Goal: Check status: Check status

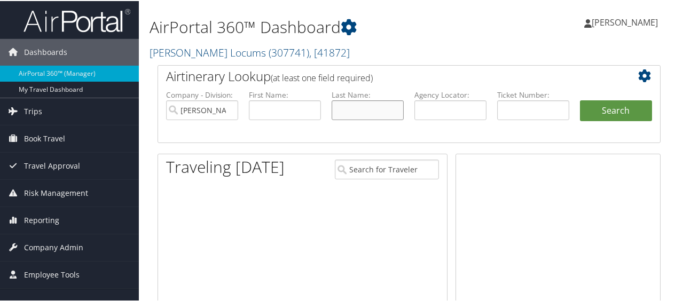
click at [375, 107] on input "text" at bounding box center [368, 109] width 72 height 20
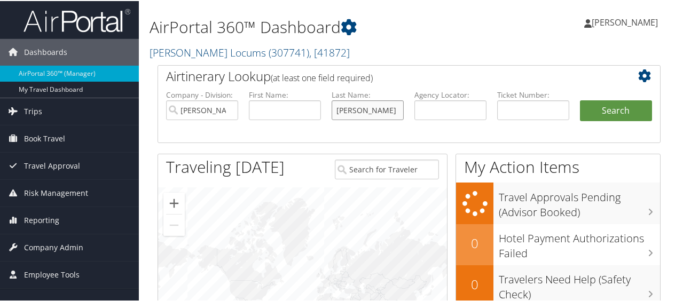
type input "[PERSON_NAME]"
click at [580, 99] on button "Search" at bounding box center [616, 109] width 72 height 21
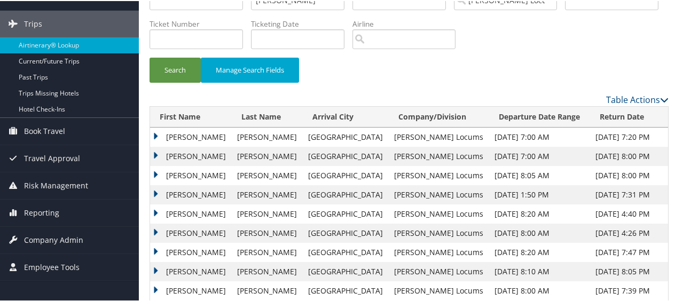
scroll to position [67, 0]
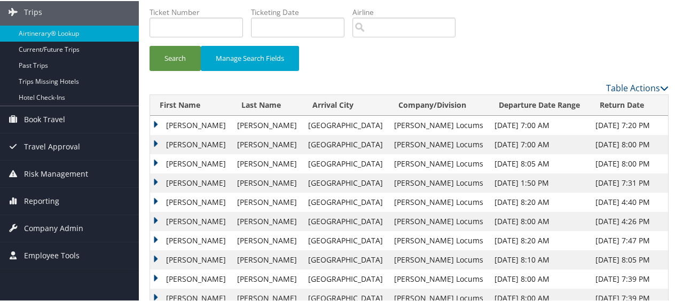
click at [158, 179] on td "Michael" at bounding box center [191, 182] width 82 height 19
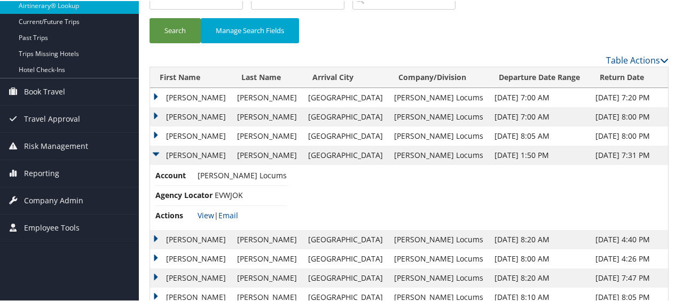
scroll to position [98, 0]
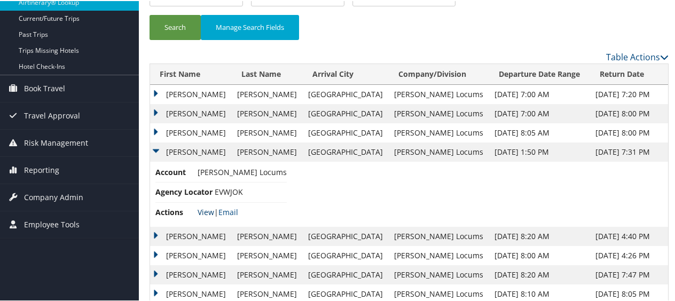
click at [202, 209] on link "View" at bounding box center [206, 211] width 17 height 10
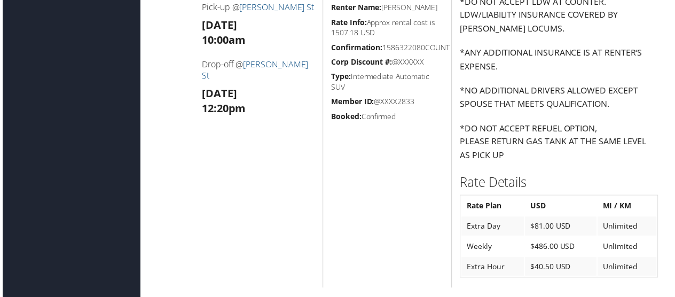
scroll to position [961, 0]
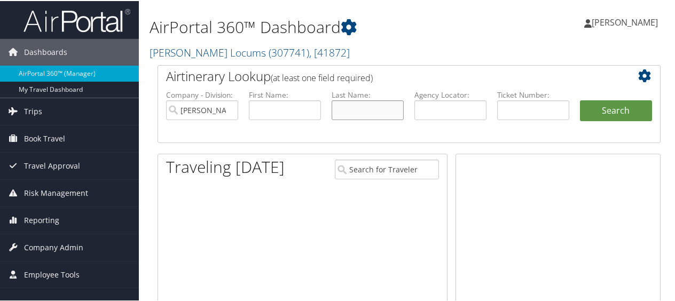
click at [385, 113] on input "text" at bounding box center [368, 109] width 72 height 20
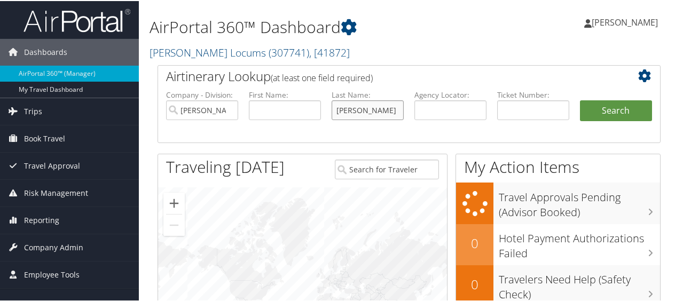
type input "[PERSON_NAME]"
click at [580, 99] on button "Search" at bounding box center [616, 109] width 72 height 21
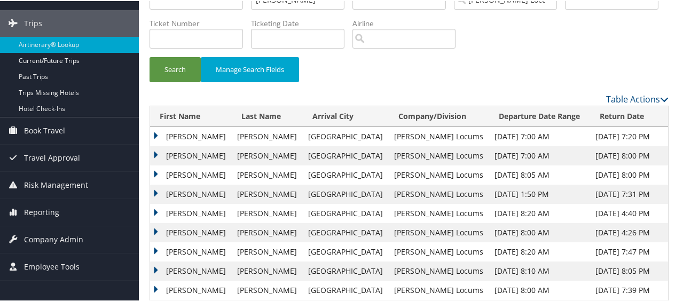
scroll to position [91, 0]
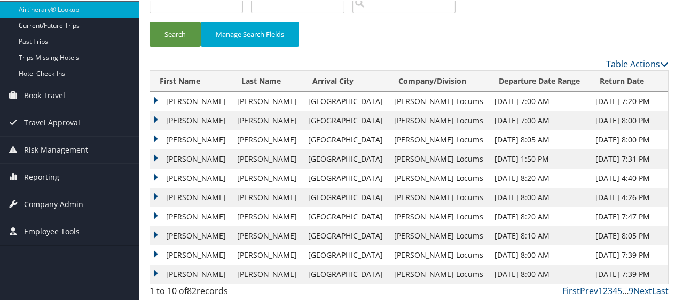
click at [158, 154] on td "[PERSON_NAME]" at bounding box center [191, 157] width 82 height 19
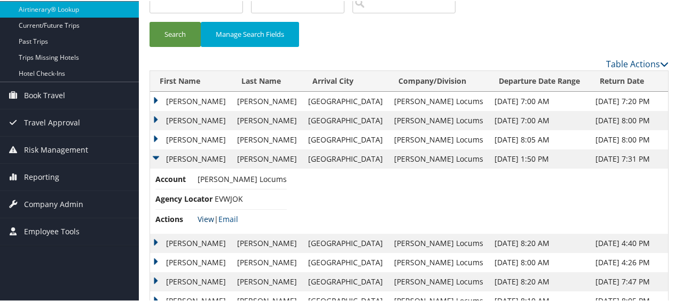
click at [206, 217] on link "View" at bounding box center [206, 218] width 17 height 10
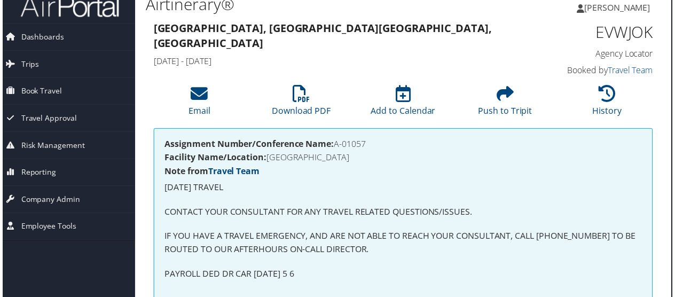
scroll to position [0, 5]
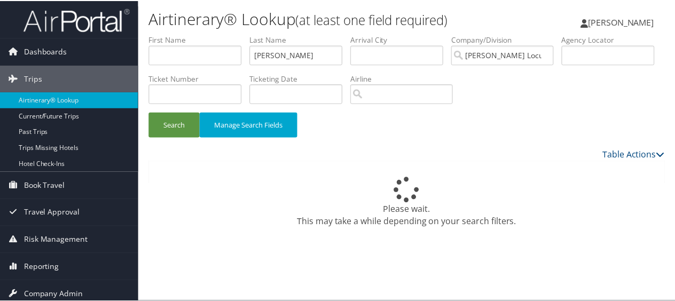
scroll to position [33, 0]
